Goal: Information Seeking & Learning: Learn about a topic

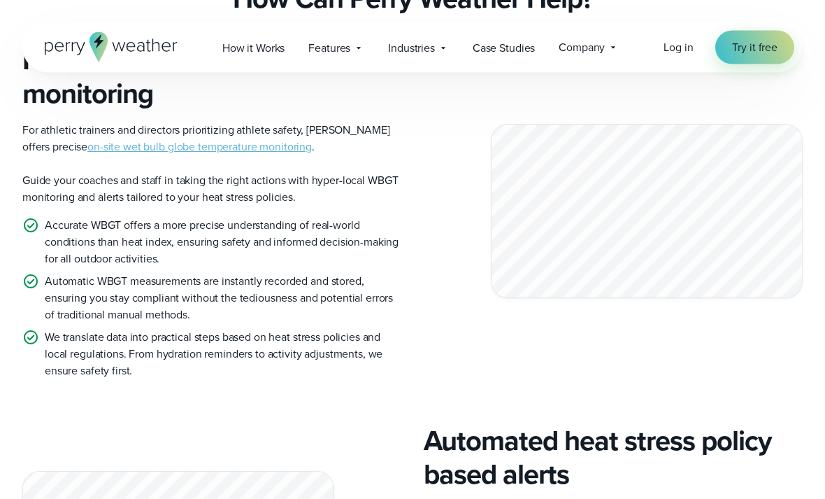
scroll to position [1541, 0]
click at [145, 148] on link "on-site wet bulb globe temperature monitoring" at bounding box center [199, 146] width 224 height 16
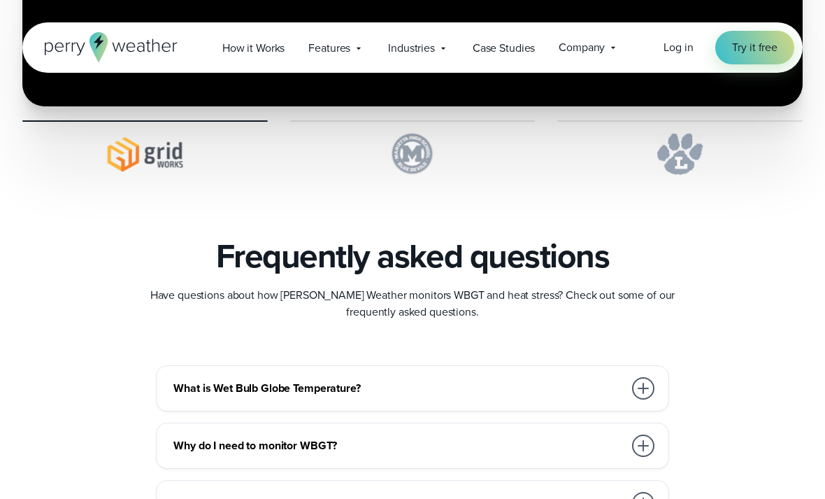
scroll to position [3624, 0]
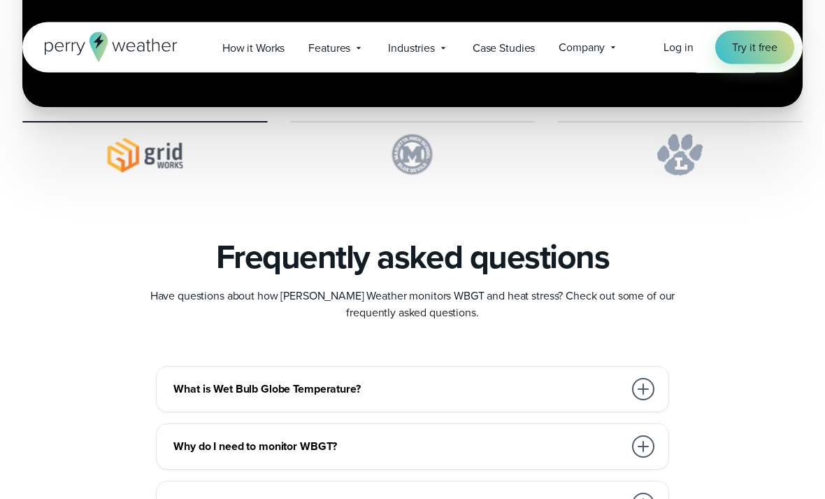
click at [355, 43] on icon at bounding box center [358, 48] width 11 height 11
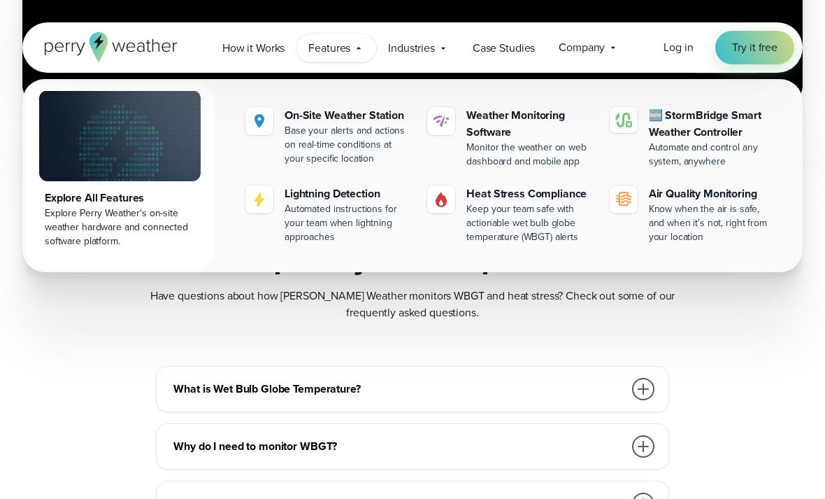
click at [287, 131] on div "Base your alerts and actions on real-time conditions at your specific location" at bounding box center [348, 145] width 126 height 42
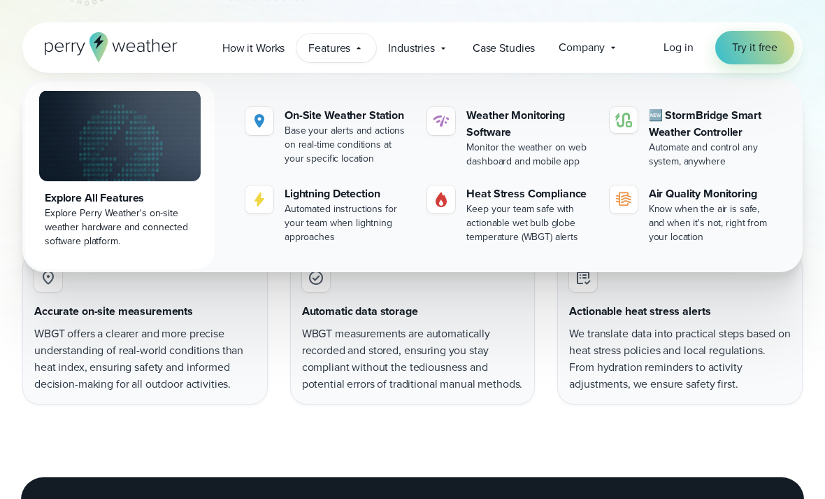
scroll to position [814, 0]
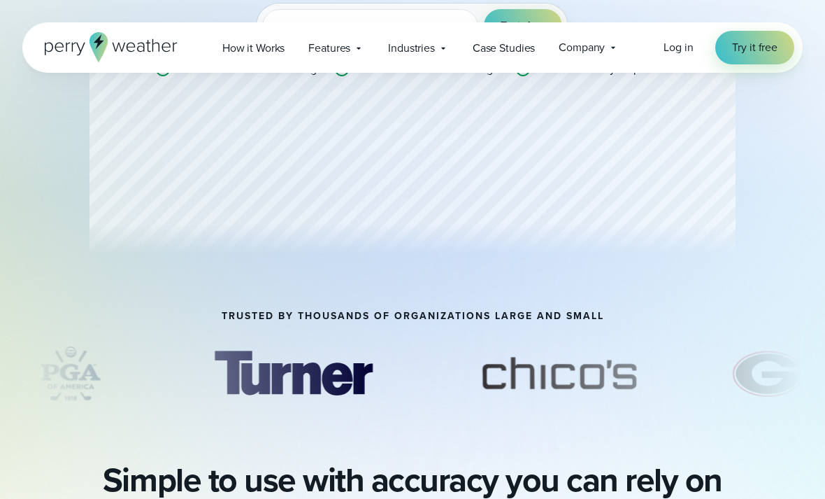
scroll to position [111, 0]
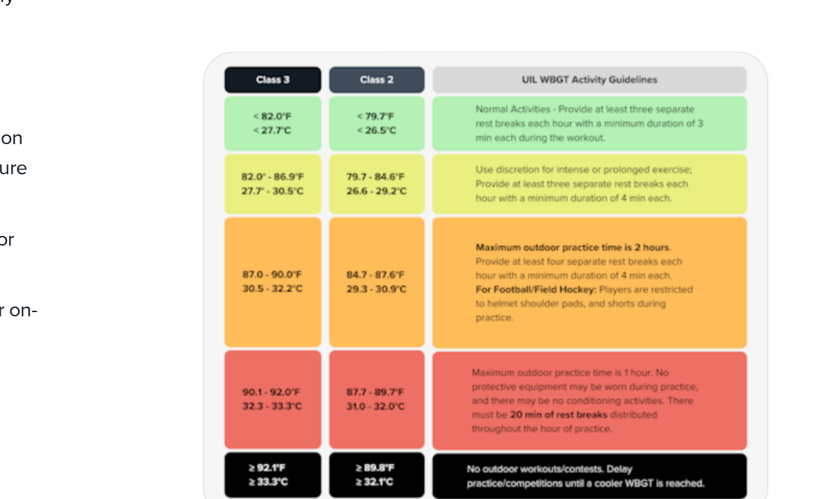
scroll to position [406, 0]
